Goal: Information Seeking & Learning: Learn about a topic

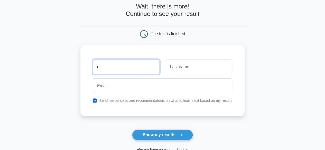
type input "Ejike"
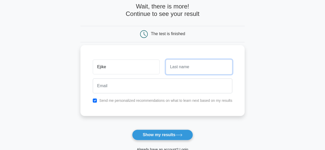
click at [195, 69] on input "text" at bounding box center [199, 67] width 66 height 15
type input "ojimba"
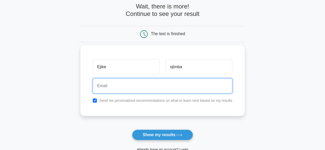
click at [150, 82] on input "email" at bounding box center [162, 86] width 139 height 15
type input "[EMAIL_ADDRESS][DOMAIN_NAME]"
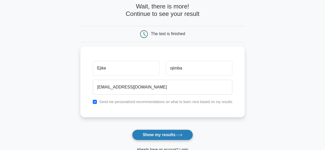
click at [163, 134] on button "Show my results" at bounding box center [162, 135] width 61 height 11
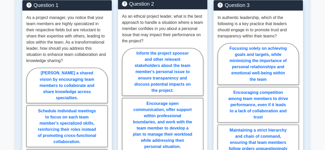
scroll to position [407, 0]
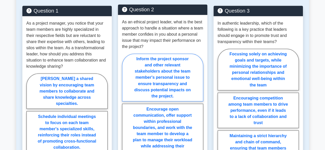
click at [161, 78] on label "Inform the project sponsor and other relevant stakeholders about the team membe…" at bounding box center [162, 78] width 81 height 48
radio input "true"
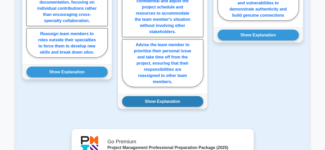
scroll to position [578, 0]
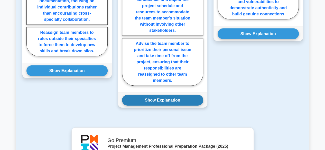
click at [167, 98] on button "Show Explanation" at bounding box center [162, 100] width 81 height 11
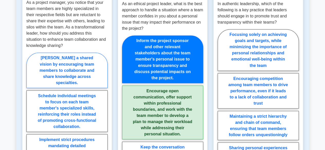
scroll to position [426, 0]
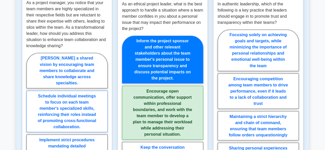
click at [66, 105] on label "Schedule individual meetings to focus on each team member's specialized skills,…" at bounding box center [66, 112] width 81 height 42
click at [30, 130] on input "Schedule individual meetings to focus on each team member's specialized skills,…" at bounding box center [27, 131] width 3 height 3
radio input "true"
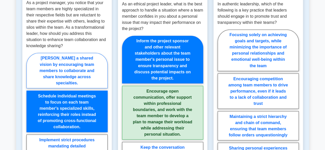
click at [79, 67] on label "Foster a shared vision by encouraging team members to collaborate and share kno…" at bounding box center [66, 70] width 81 height 35
click at [30, 130] on input "Foster a shared vision by encouraging team members to collaborate and share kno…" at bounding box center [27, 131] width 3 height 3
radio input "true"
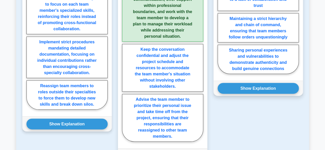
scroll to position [524, 0]
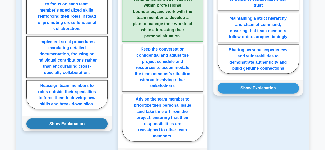
click at [80, 119] on button "Show Explanation" at bounding box center [66, 124] width 81 height 11
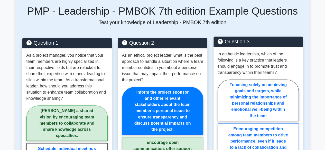
scroll to position [374, 0]
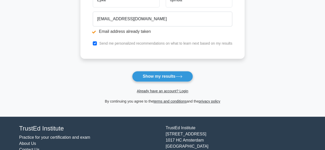
scroll to position [113, 0]
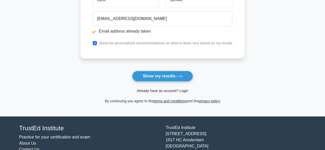
click at [161, 91] on link "Already have an account? Login" at bounding box center [162, 91] width 51 height 4
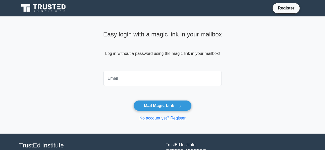
click at [126, 77] on input "email" at bounding box center [162, 78] width 119 height 15
type input "[EMAIL_ADDRESS][DOMAIN_NAME]"
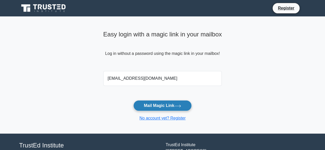
click at [158, 107] on button "Mail Magic Link" at bounding box center [162, 105] width 58 height 11
